Goal: Task Accomplishment & Management: Use online tool/utility

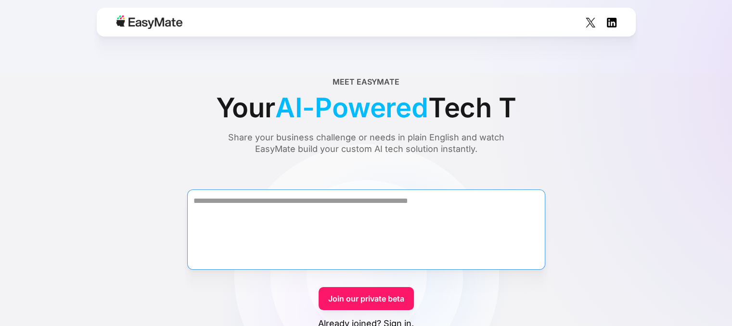
click at [285, 222] on textarea "Form" at bounding box center [366, 230] width 358 height 80
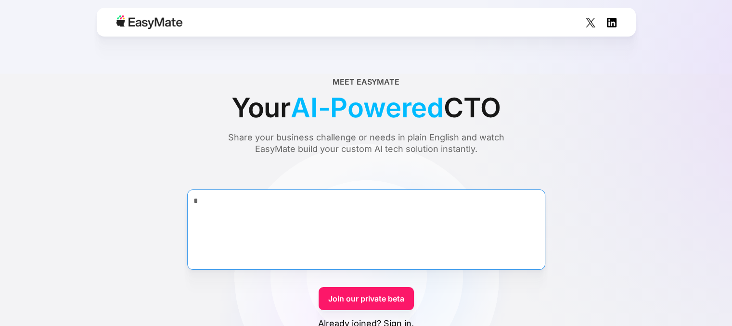
type textarea "*"
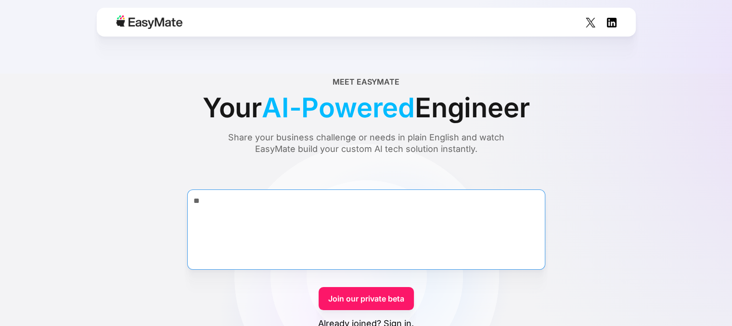
type textarea "*"
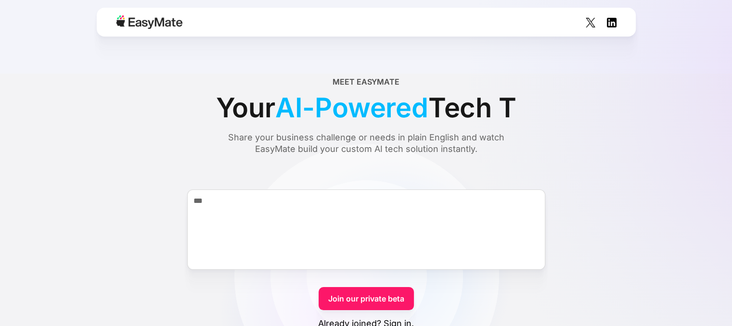
click at [681, 87] on div "Meet EasyMate Your AI-Powered Tech T Share your business challenge or needs in …" at bounding box center [366, 115] width 686 height 79
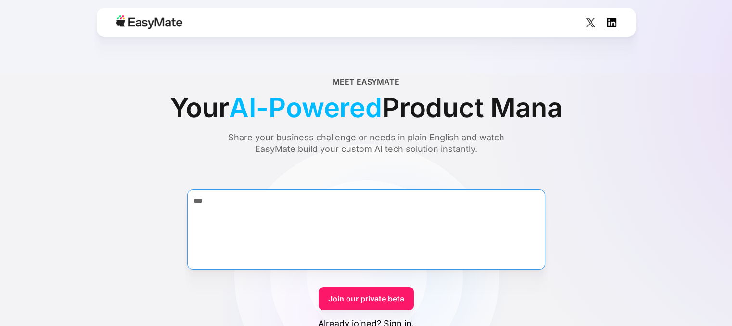
click at [376, 210] on textarea "***" at bounding box center [366, 230] width 358 height 80
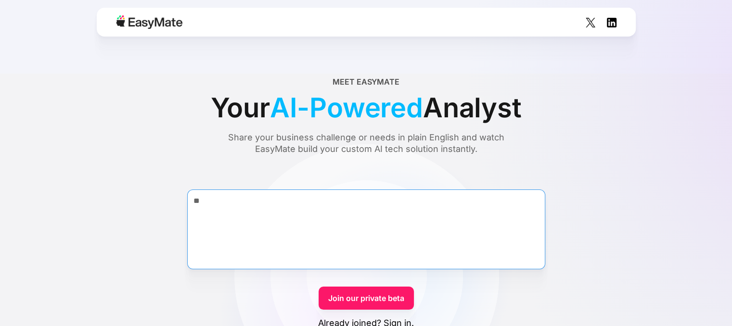
type textarea "*"
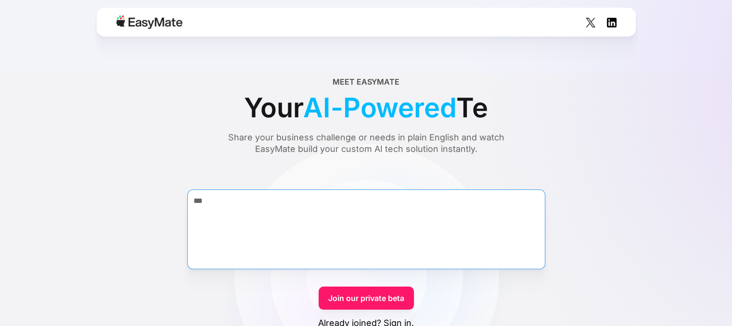
type textarea "***"
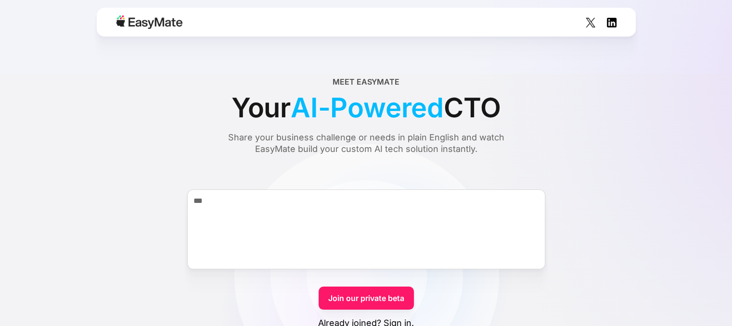
click at [374, 305] on link "Join our private beta" at bounding box center [366, 298] width 95 height 23
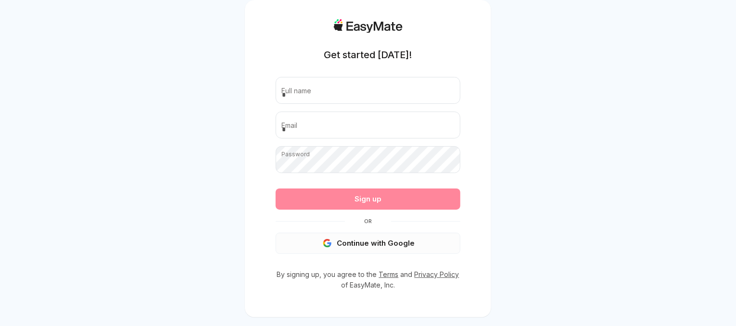
click at [358, 247] on button "Continue with Google" at bounding box center [368, 243] width 185 height 21
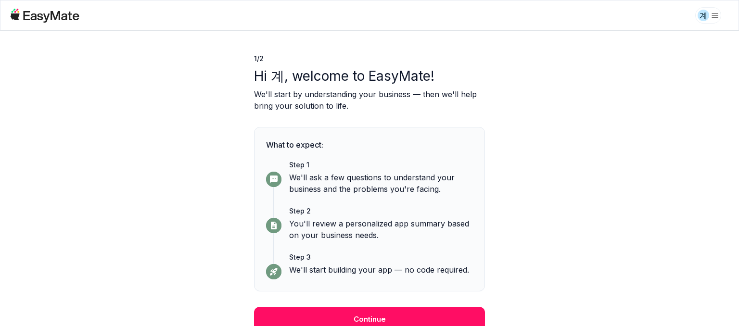
scroll to position [25, 0]
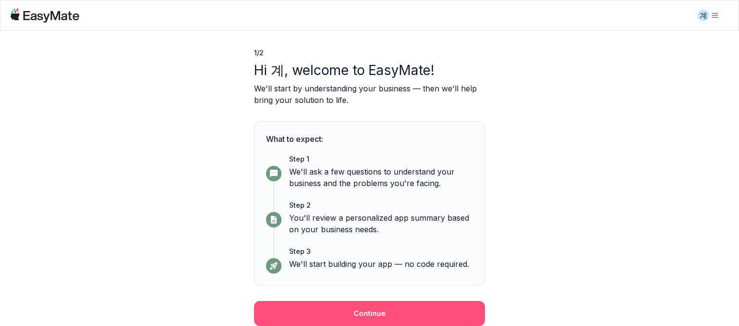
click at [407, 303] on button "Continue" at bounding box center [369, 313] width 231 height 25
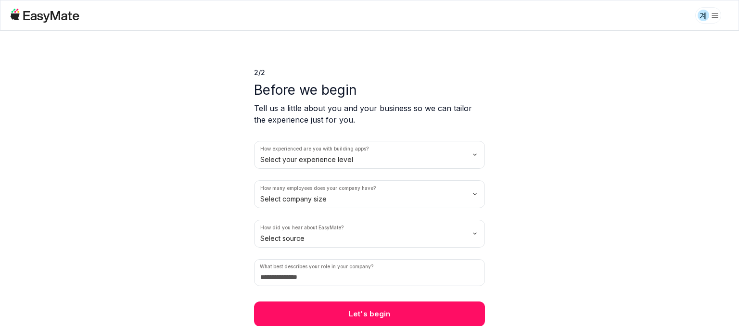
click at [409, 162] on html "계 2 / 2 Before we begin Tell us a little about you and your business so we can …" at bounding box center [369, 163] width 739 height 326
click at [405, 160] on html "계 2 / 2 Before we begin Tell us a little about you and your business so we can …" at bounding box center [369, 163] width 739 height 326
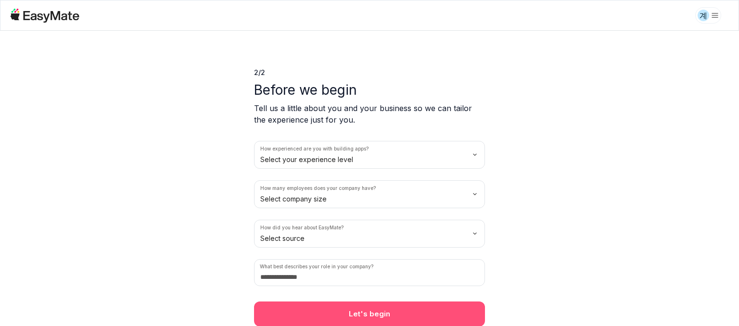
click at [372, 311] on button "Let's begin" at bounding box center [369, 314] width 231 height 25
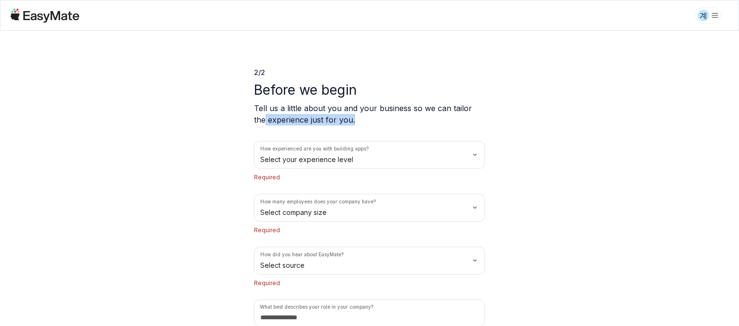
drag, startPoint x: 736, startPoint y: 111, endPoint x: 736, endPoint y: 119, distance: 8.2
click at [736, 119] on div "2 / 2 Before we begin Tell us a little about you and your business so we can ta…" at bounding box center [369, 179] width 739 height 296
click at [667, 143] on div "2 / 2 Before we begin Tell us a little about you and your business so we can ta…" at bounding box center [369, 179] width 739 height 296
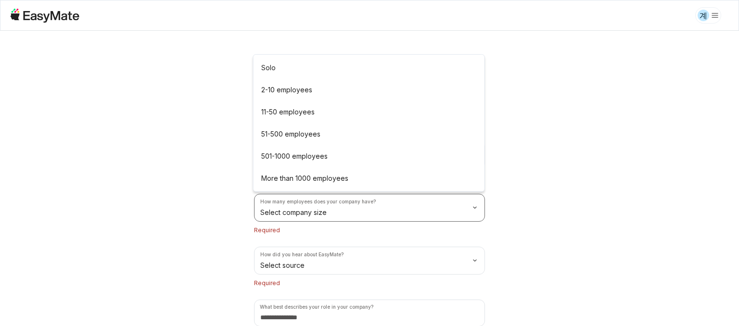
click at [336, 218] on html "계 2 / 2 Before we begin Tell us a little about you and your business so we can …" at bounding box center [369, 163] width 739 height 326
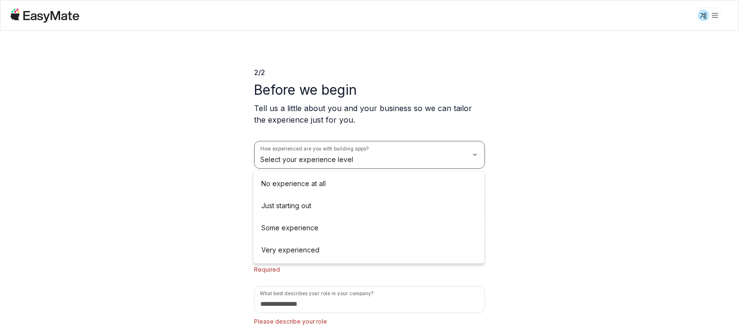
click at [377, 147] on html "계 2 / 2 Before we begin Tell us a little about you and your business so we can …" at bounding box center [369, 163] width 739 height 326
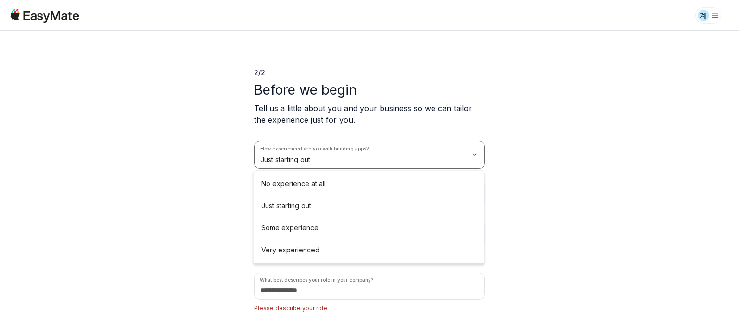
click at [129, 248] on html "계 2 / 2 Before we begin Tell us a little about you and your business so we can …" at bounding box center [369, 163] width 739 height 326
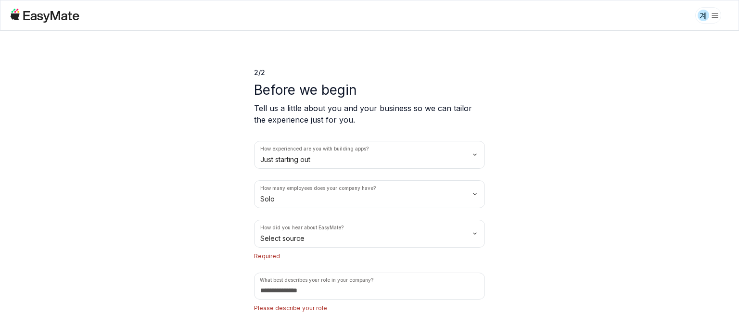
click at [354, 252] on p "Required" at bounding box center [369, 257] width 231 height 10
click at [356, 245] on html "계 2 / 2 Before we begin Tell us a little about you and your business so we can …" at bounding box center [369, 163] width 739 height 326
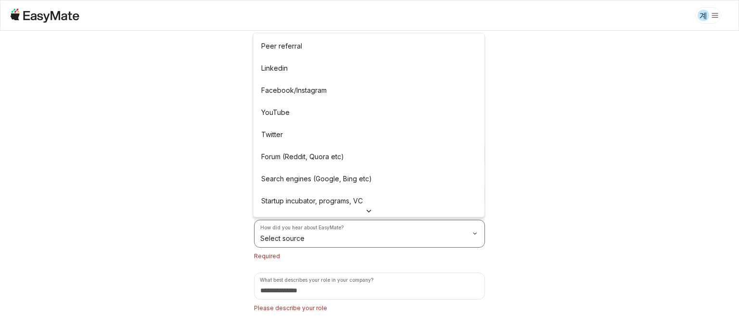
click at [303, 246] on html "계 2 / 2 Before we begin Tell us a little about you and your business so we can …" at bounding box center [369, 163] width 739 height 326
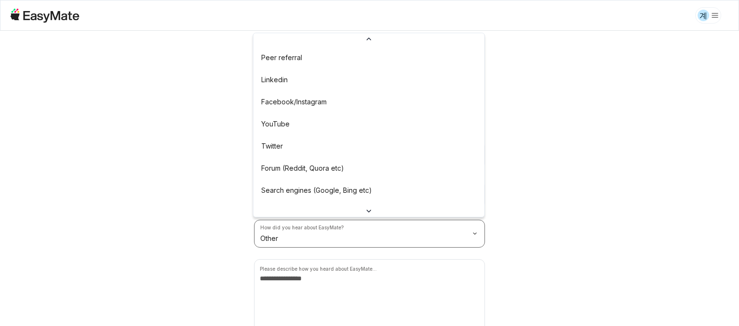
scroll to position [85, 0]
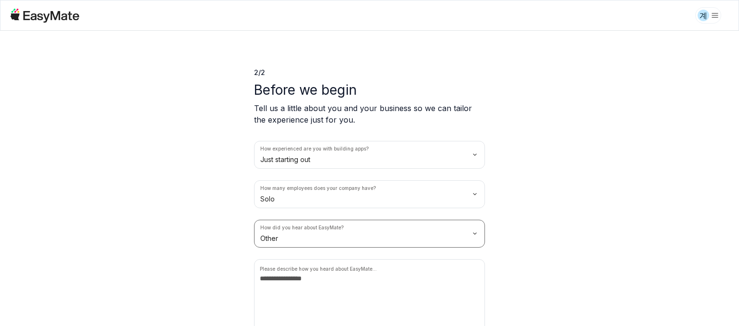
click at [211, 272] on html "계 2 / 2 Before we begin Tell us a little about you and your business so we can …" at bounding box center [369, 163] width 739 height 326
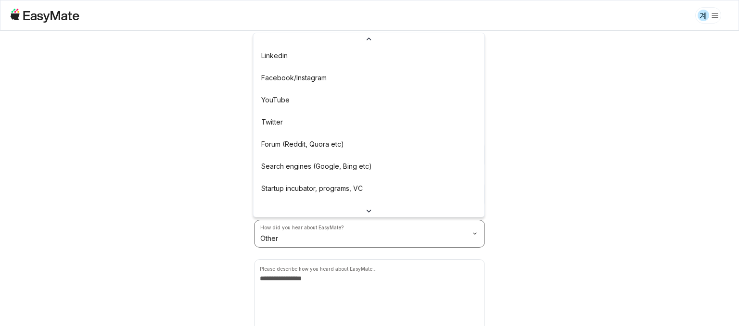
scroll to position [0, 0]
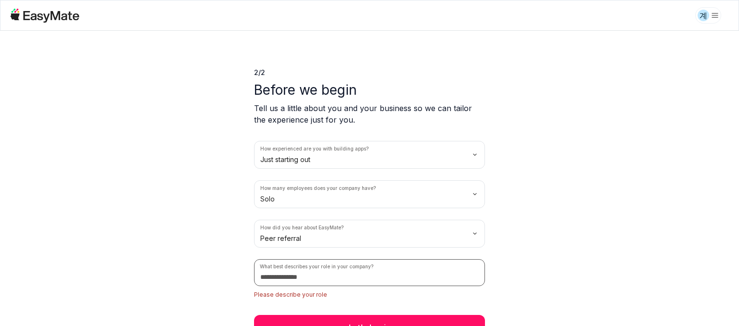
click at [349, 266] on input at bounding box center [369, 272] width 231 height 27
click at [328, 279] on input at bounding box center [369, 272] width 231 height 27
type input "*"
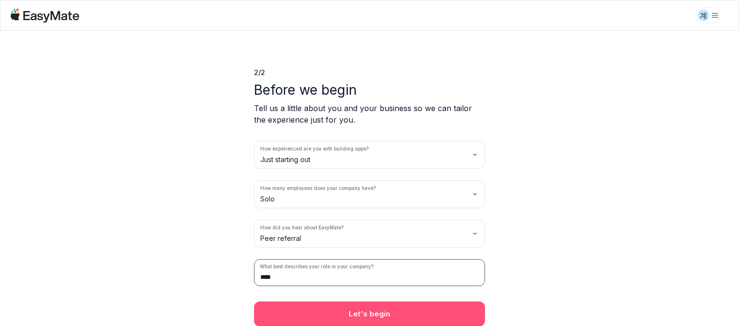
type input "****"
click at [344, 302] on button "Let's begin" at bounding box center [369, 314] width 231 height 25
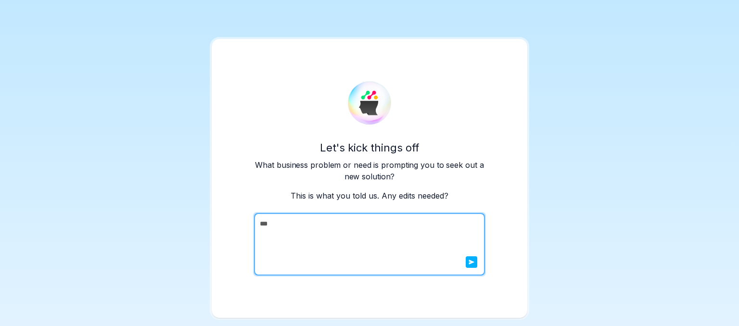
click at [471, 261] on icon "submit" at bounding box center [471, 262] width 5 height 5
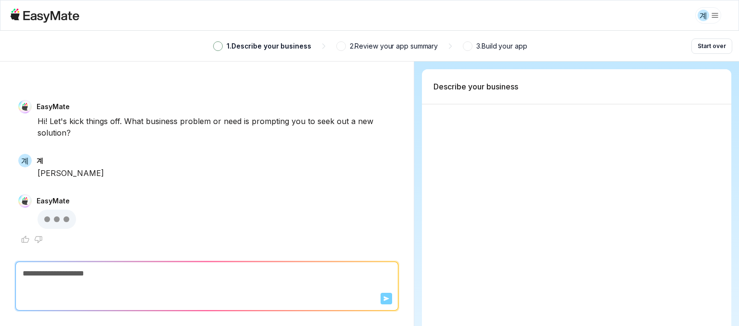
drag, startPoint x: 206, startPoint y: 128, endPoint x: 297, endPoint y: 129, distance: 90.5
click at [297, 129] on div "Hi! Let's kick things off. What business problem or need is prompting you to se…" at bounding box center [217, 127] width 358 height 23
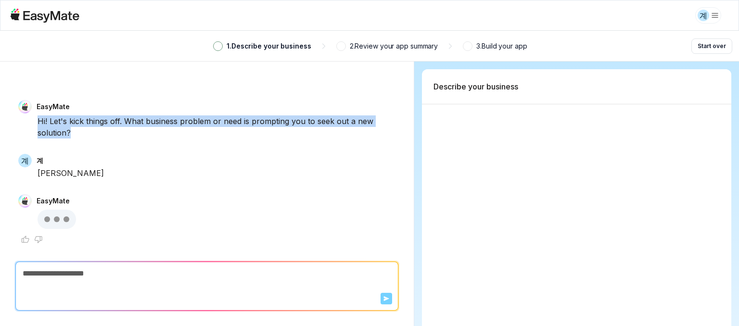
drag, startPoint x: 287, startPoint y: 136, endPoint x: 240, endPoint y: 112, distance: 52.7
click at [240, 112] on div "EasyMate Hi! Let's kick things off. What business problem or need is prompting …" at bounding box center [206, 119] width 377 height 39
click at [240, 112] on div "EasyMate" at bounding box center [206, 106] width 377 height 13
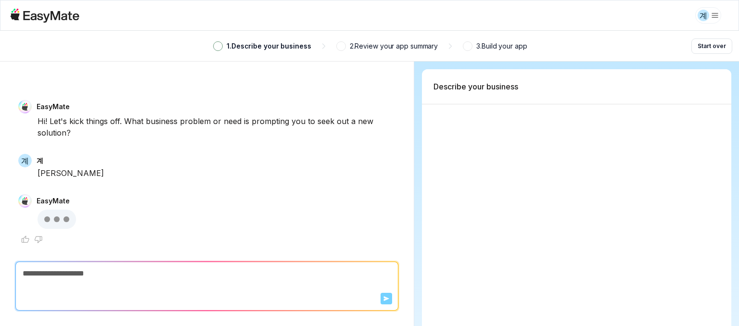
drag, startPoint x: 294, startPoint y: 239, endPoint x: 283, endPoint y: 230, distance: 14.3
click at [283, 230] on div "EasyMate" at bounding box center [206, 220] width 377 height 52
click at [69, 217] on div at bounding box center [57, 219] width 39 height 19
click at [47, 278] on textarea at bounding box center [207, 273] width 382 height 23
click at [352, 50] on p "2 . Review your app summary" at bounding box center [394, 46] width 89 height 11
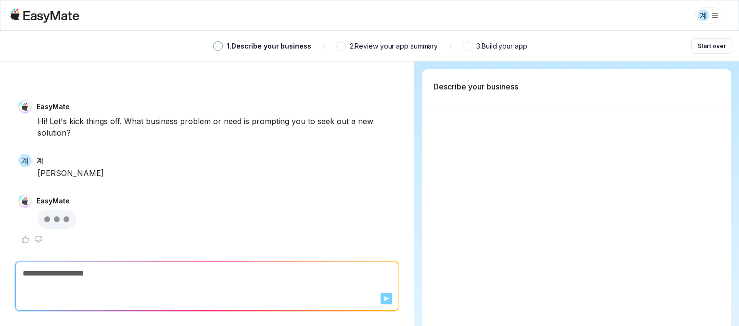
click at [385, 46] on p "2 . Review your app summary" at bounding box center [394, 46] width 89 height 11
click at [439, 133] on div at bounding box center [577, 273] width 310 height 338
click at [478, 161] on div at bounding box center [577, 273] width 310 height 338
click at [52, 22] on icon at bounding box center [44, 16] width 69 height 14
drag, startPoint x: 52, startPoint y: 22, endPoint x: 34, endPoint y: 16, distance: 18.7
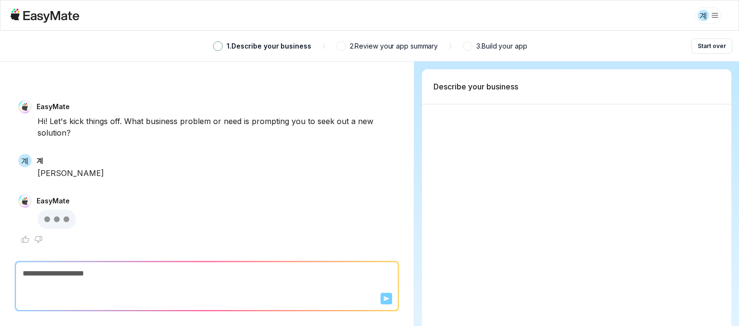
drag, startPoint x: 34, startPoint y: 16, endPoint x: 6, endPoint y: 15, distance: 27.9
drag, startPoint x: 6, startPoint y: 15, endPoint x: 118, endPoint y: 9, distance: 111.9
click at [118, 9] on div "계" at bounding box center [369, 15] width 719 height 20
click at [73, 17] on icon at bounding box center [52, 17] width 56 height 12
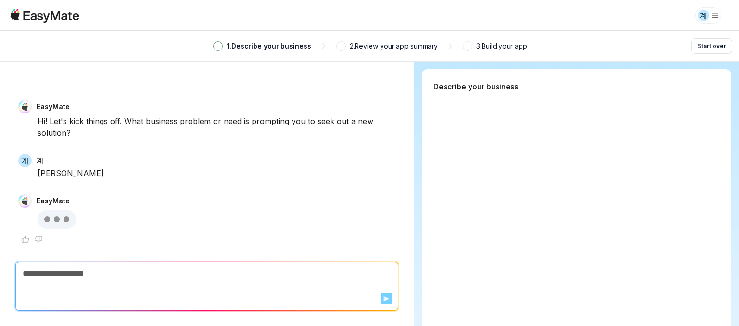
type textarea "*"
click at [80, 22] on div "계" at bounding box center [369, 15] width 719 height 20
type textarea "*"
